Goal: Connect with others: Connect with other users

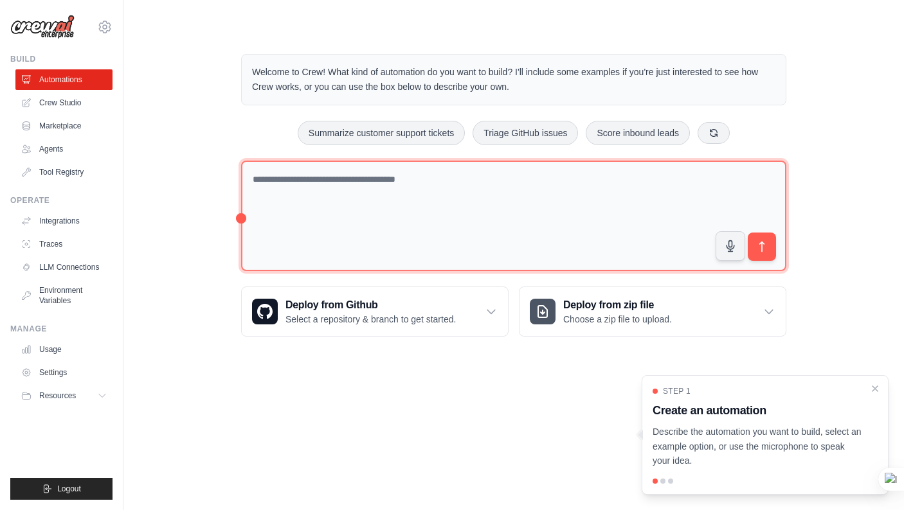
click at [281, 180] on textarea at bounding box center [513, 216] width 545 height 111
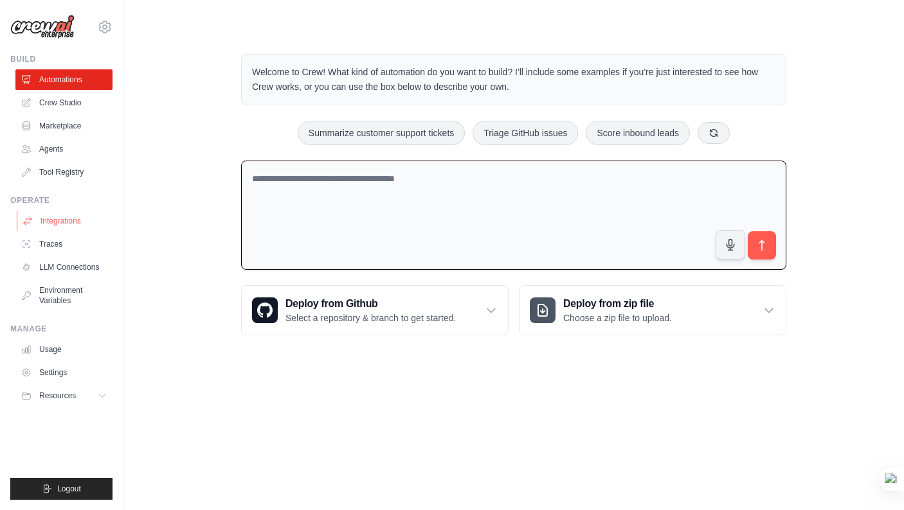
click at [61, 217] on link "Integrations" at bounding box center [65, 221] width 97 height 21
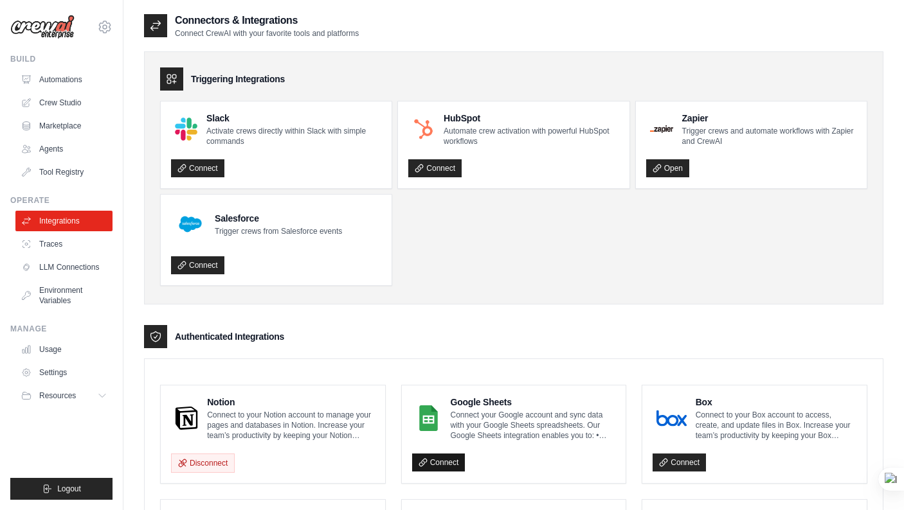
click at [441, 461] on link "Connect" at bounding box center [438, 463] width 53 height 18
click at [682, 103] on div "Zapier Trigger crews and automate workflows with Zapier and CrewAI Open" at bounding box center [751, 145] width 231 height 87
click at [445, 460] on link "Connect" at bounding box center [438, 463] width 53 height 18
click at [448, 458] on link "Connect" at bounding box center [438, 463] width 53 height 18
